Goal: Navigation & Orientation: Find specific page/section

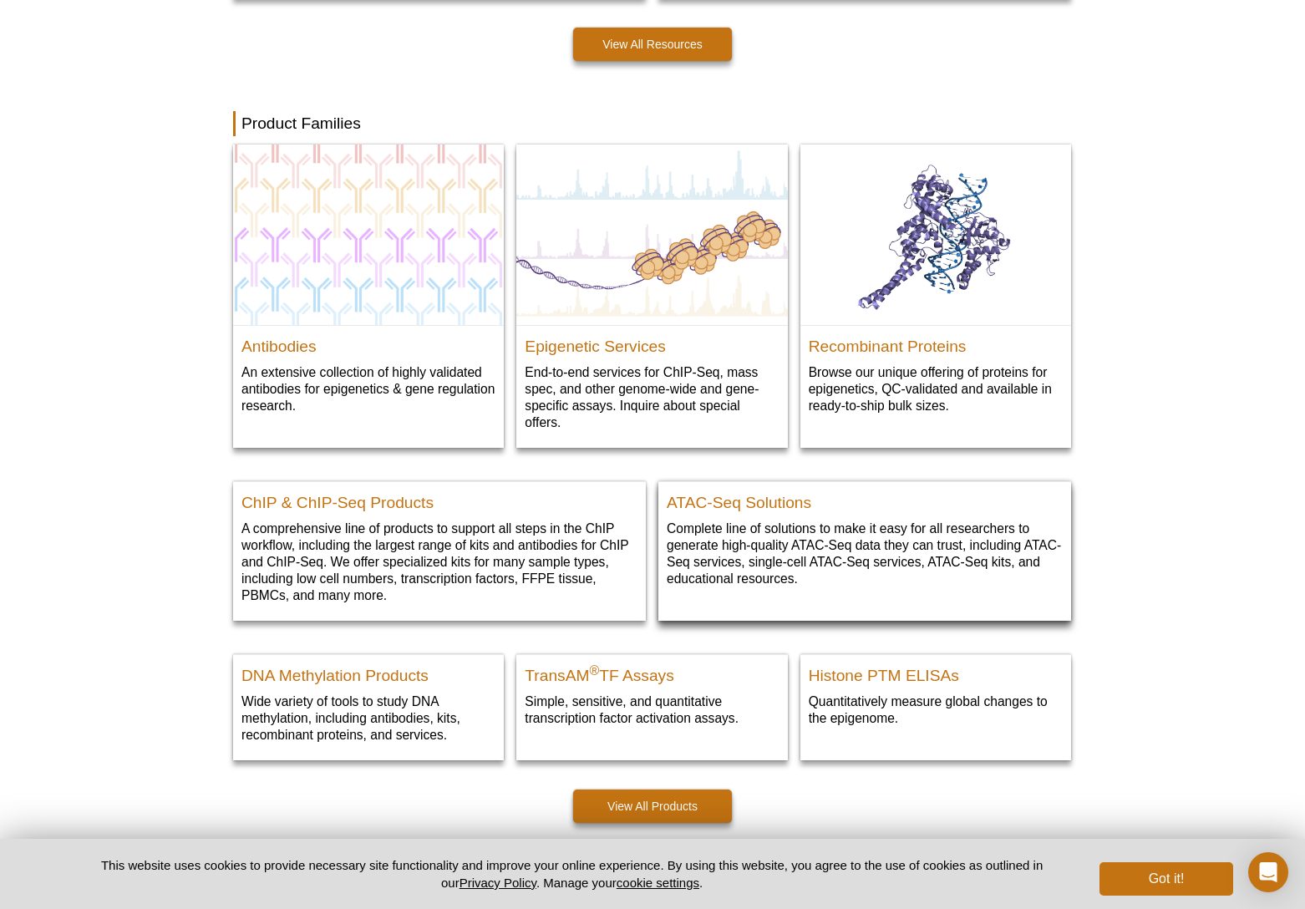
scroll to position [2269, 0]
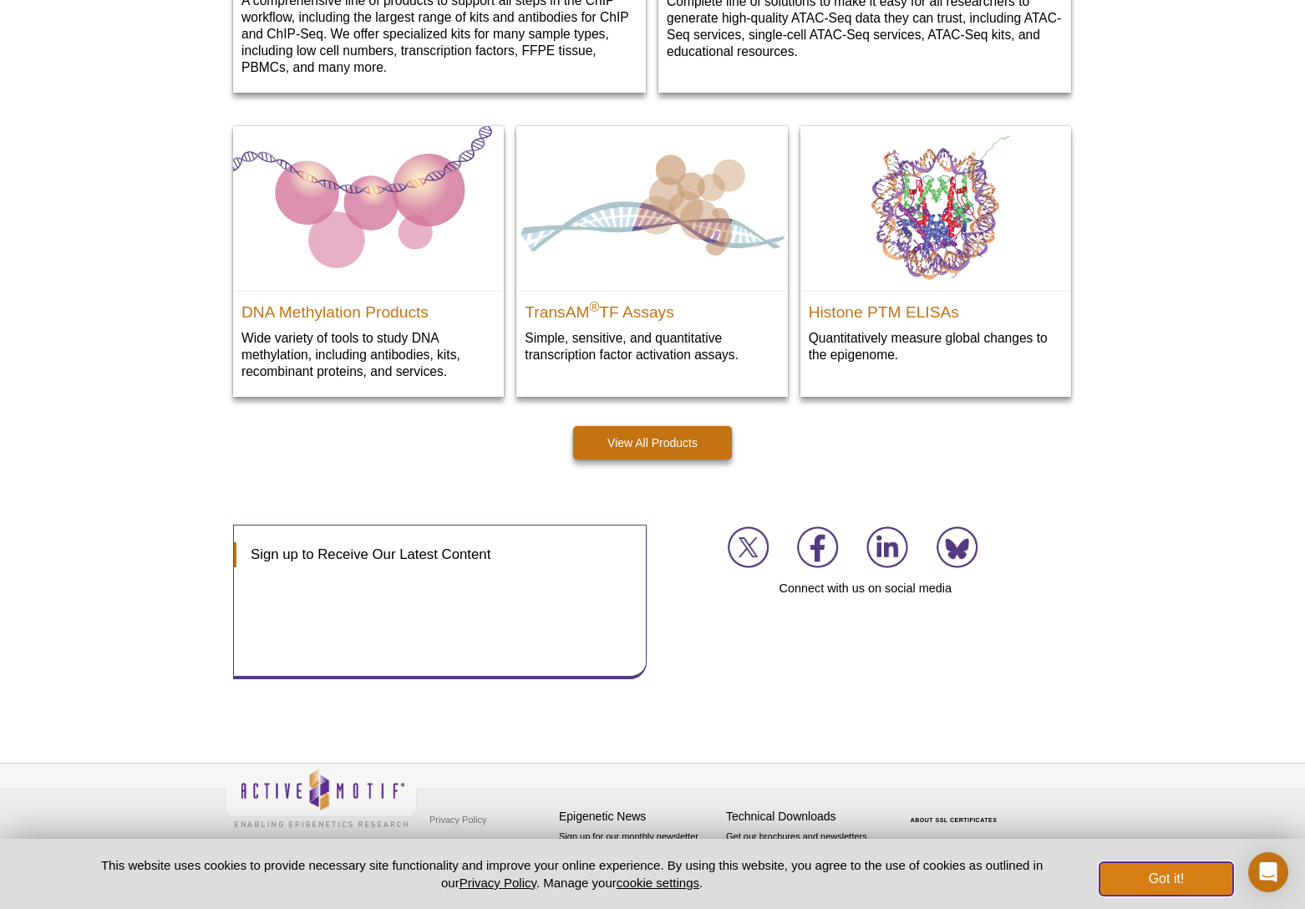
click at [1176, 885] on button "Got it!" at bounding box center [1166, 878] width 134 height 33
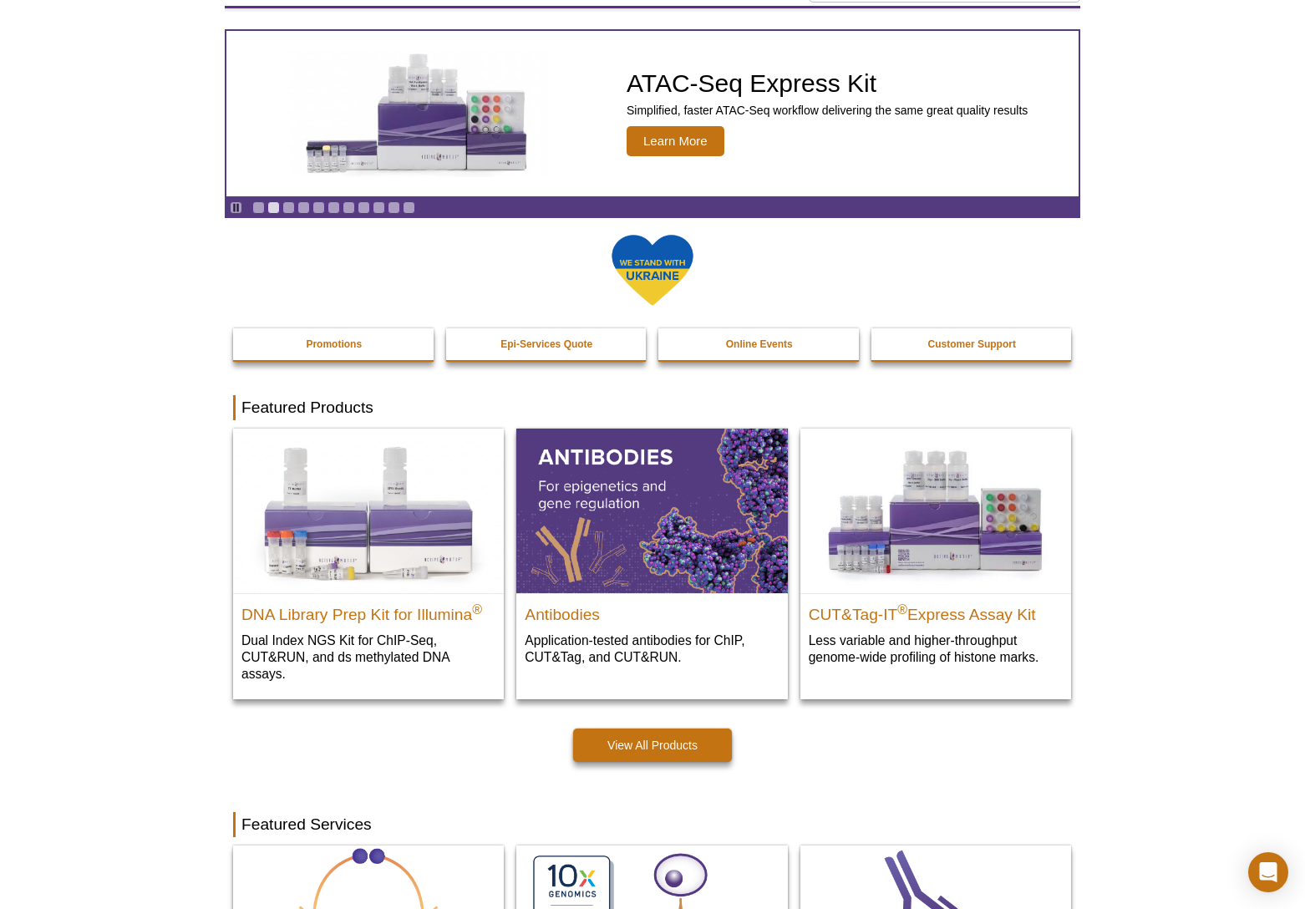
scroll to position [0, 0]
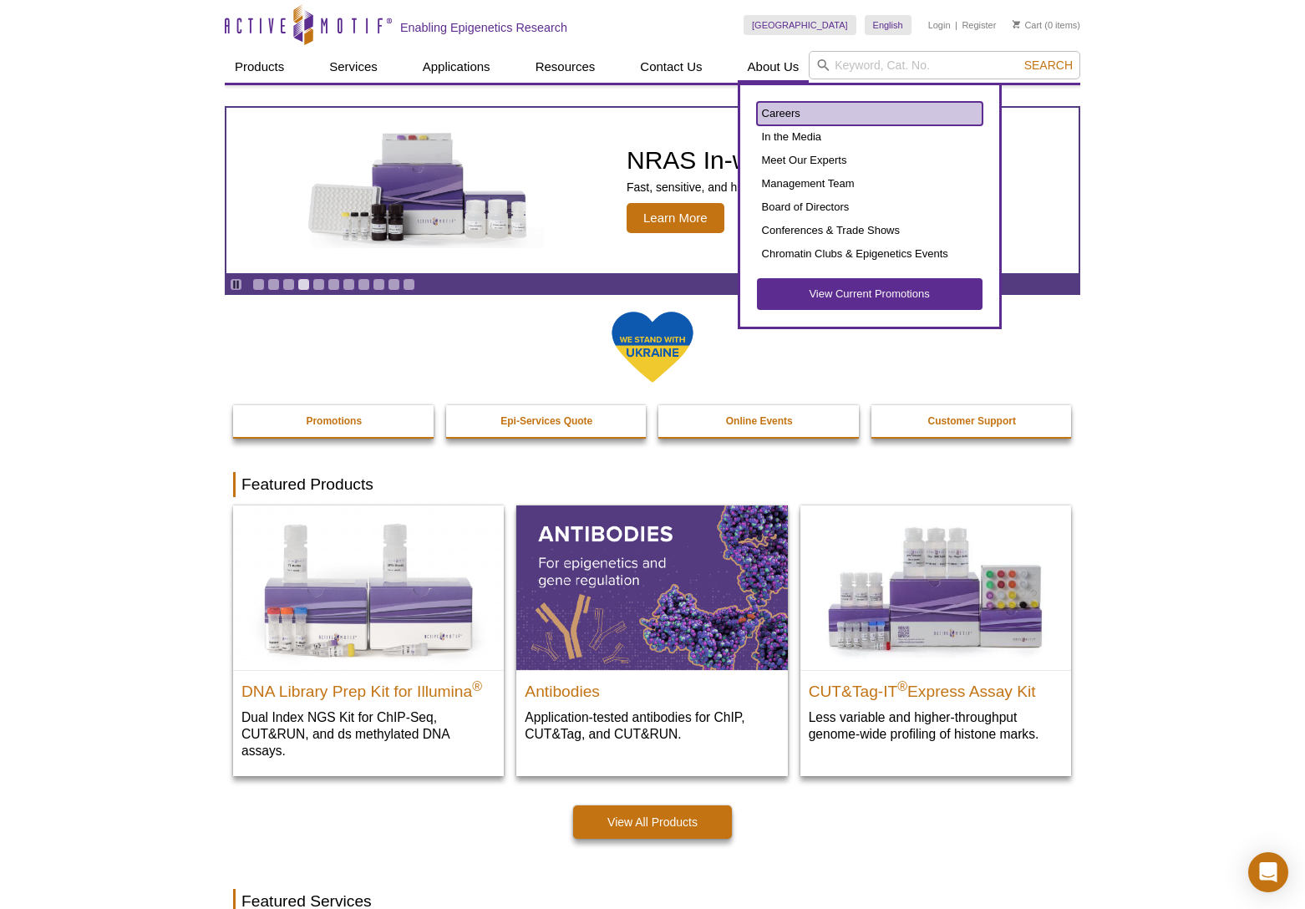
click at [780, 114] on link "Careers" at bounding box center [870, 113] width 226 height 23
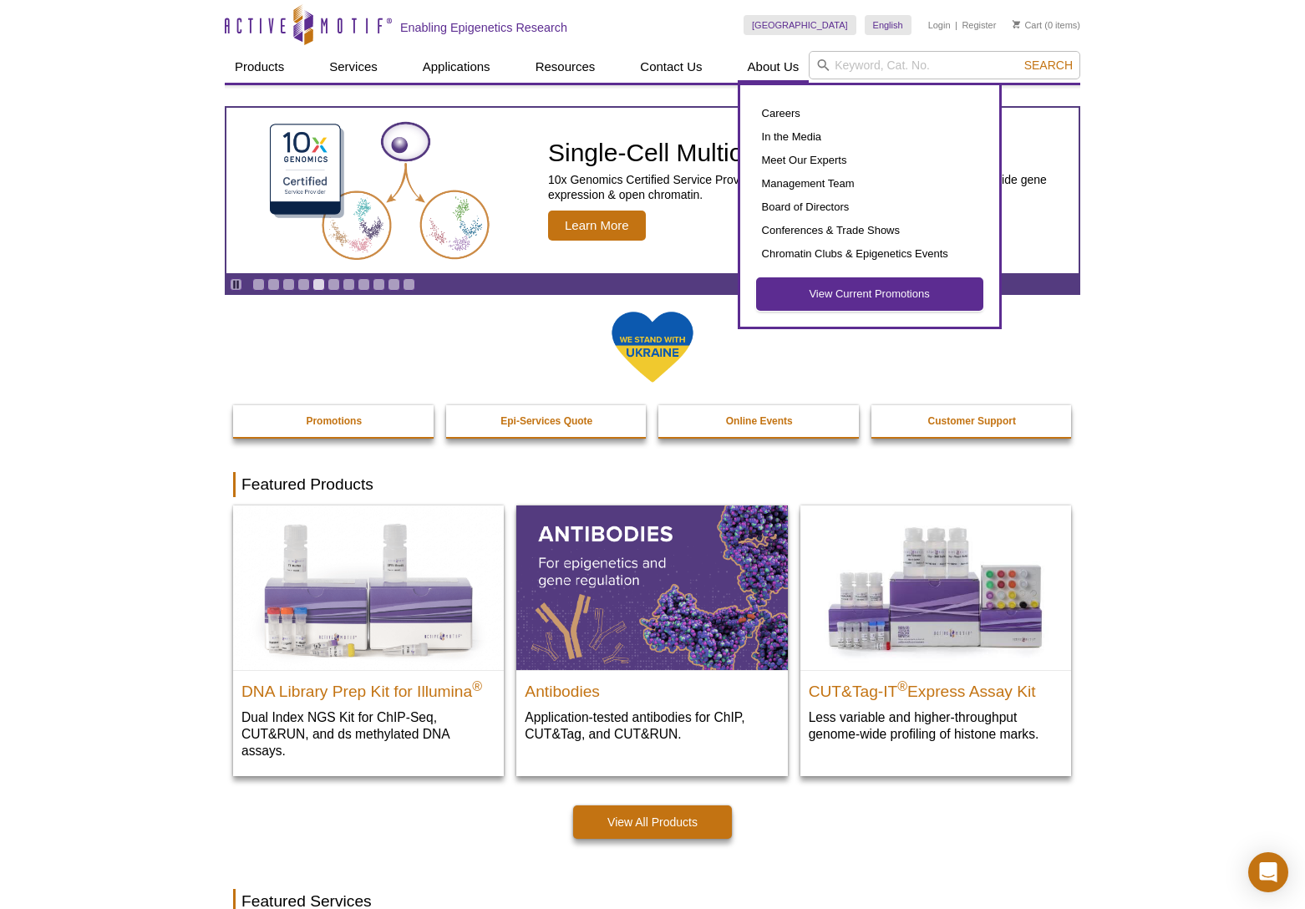
click at [862, 282] on link "View Current Promotions" at bounding box center [870, 294] width 226 height 32
click at [799, 113] on link "Careers" at bounding box center [870, 113] width 226 height 23
click at [786, 112] on link "Careers" at bounding box center [870, 113] width 226 height 23
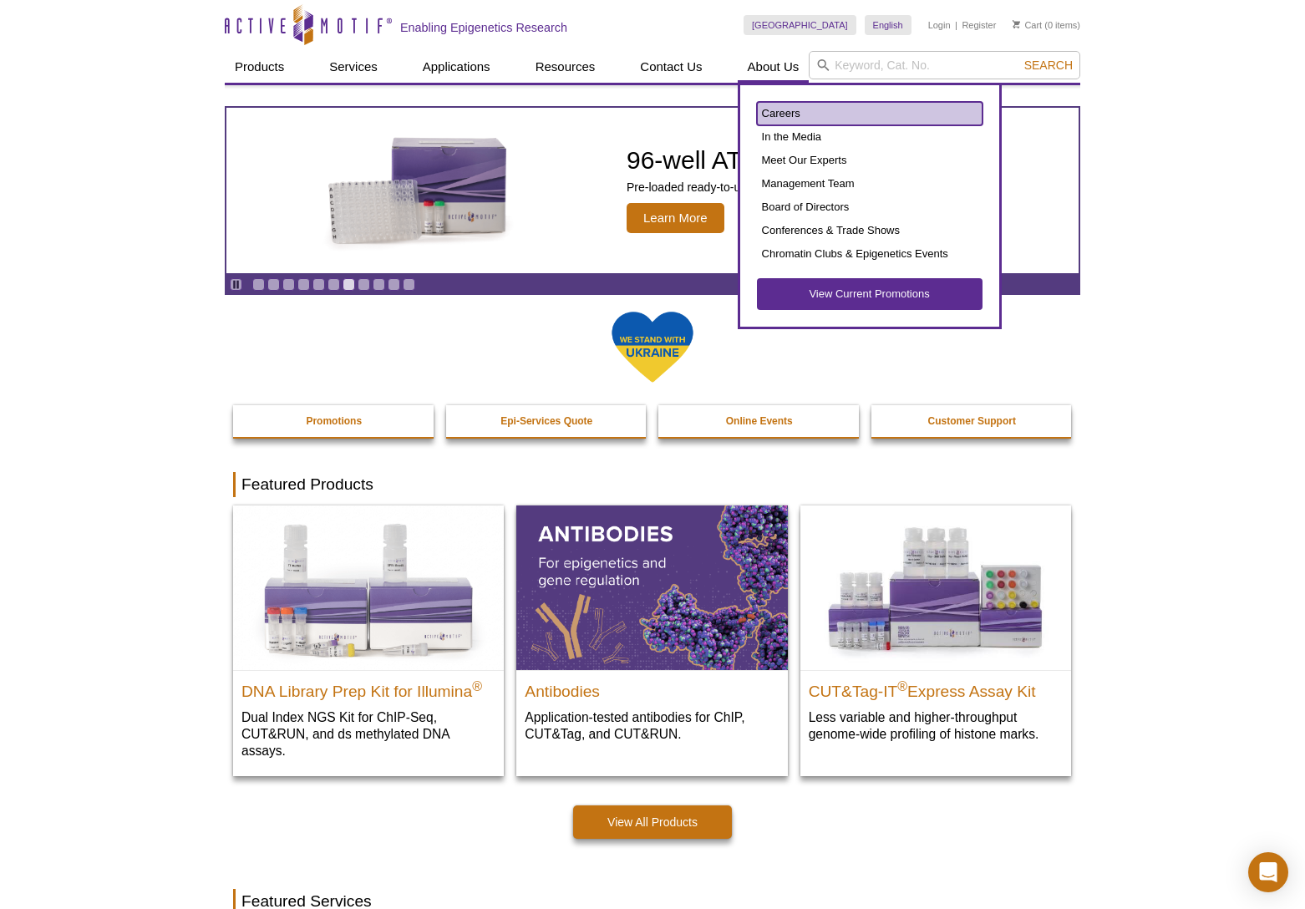
click at [778, 111] on link "Careers" at bounding box center [870, 113] width 226 height 23
